Goal: Information Seeking & Learning: Learn about a topic

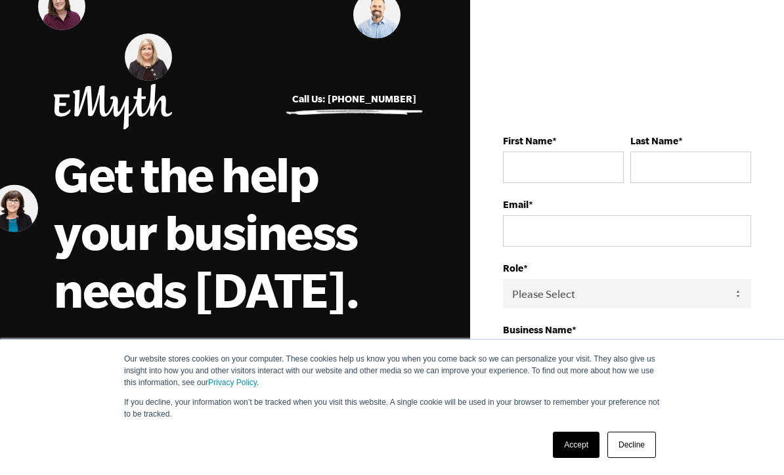
click at [580, 443] on link "Accept" at bounding box center [576, 445] width 47 height 26
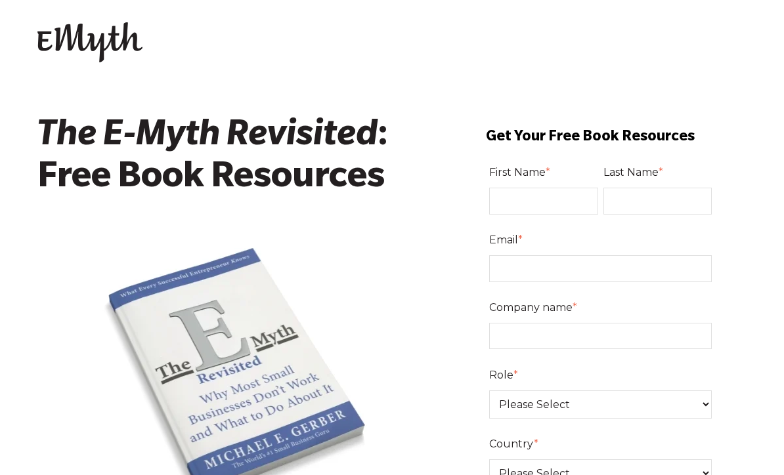
click at [97, 45] on img at bounding box center [89, 42] width 105 height 41
click at [106, 54] on img at bounding box center [89, 42] width 105 height 41
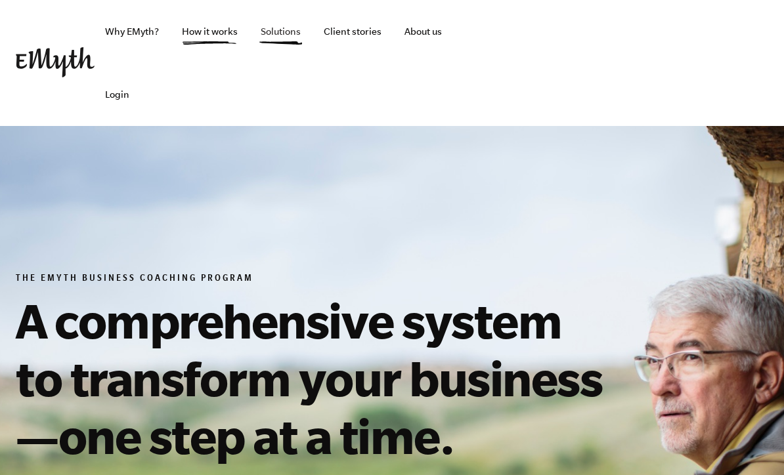
click at [274, 26] on link "Solutions" at bounding box center [280, 31] width 61 height 63
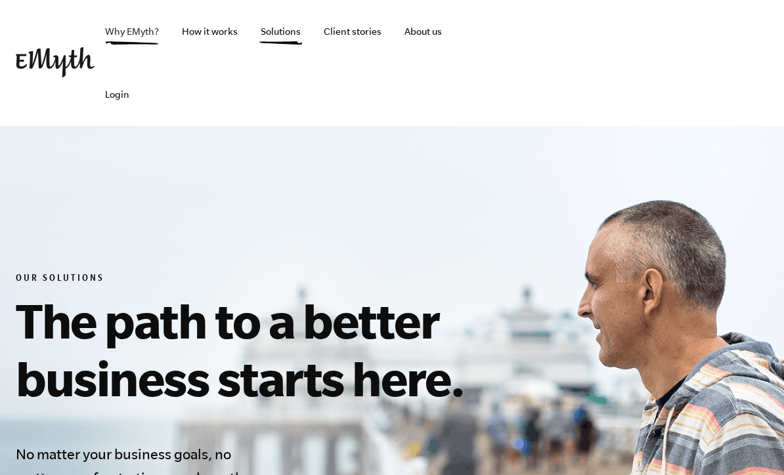
click at [127, 39] on link "Why EMyth?" at bounding box center [132, 31] width 75 height 63
